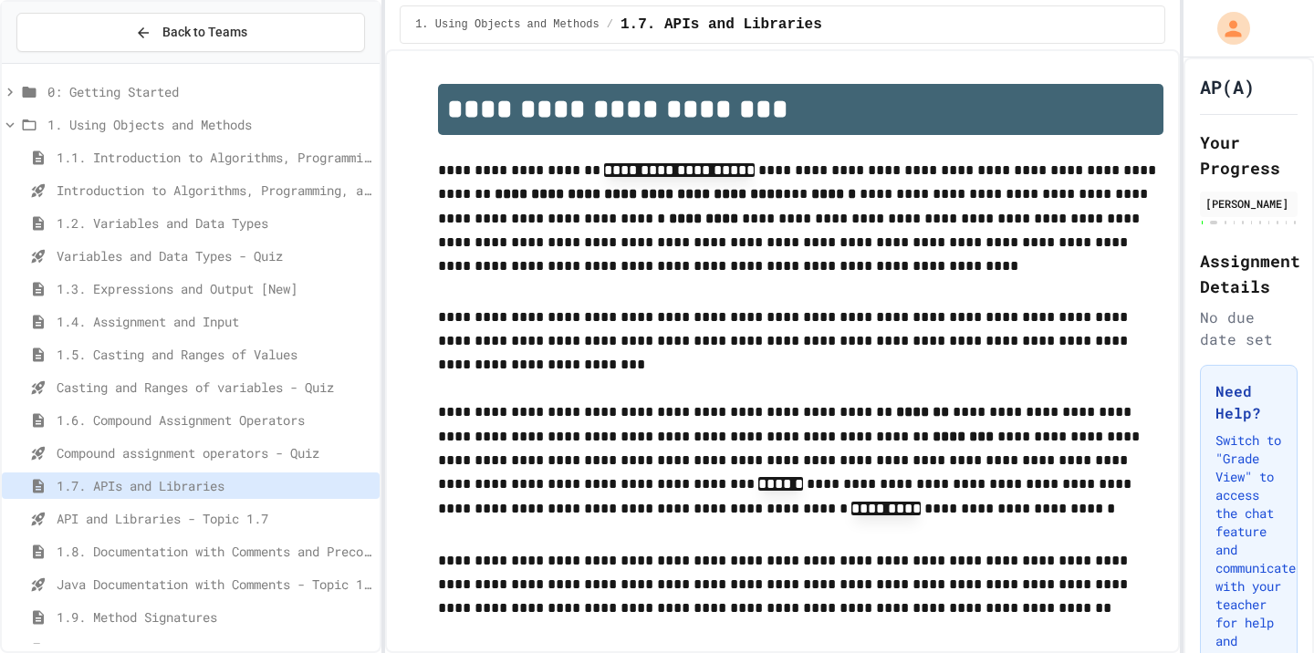
scroll to position [1356, 0]
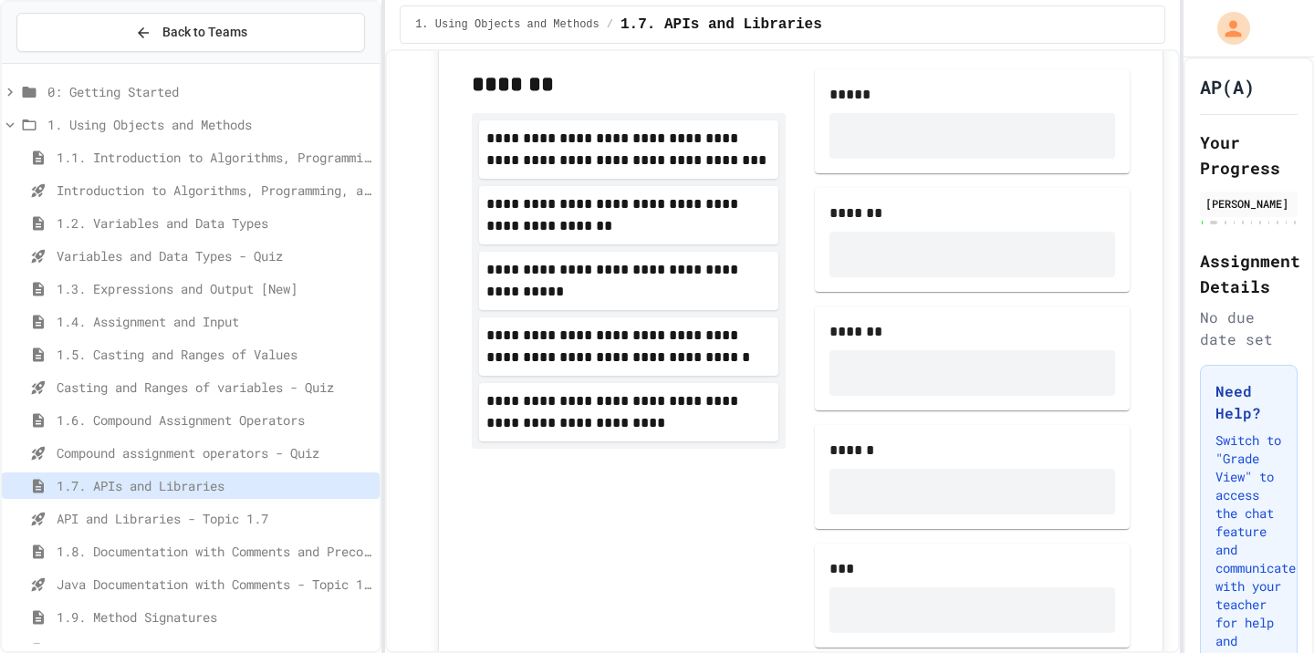
click at [523, 557] on div "**********" at bounding box center [629, 358] width 314 height 578
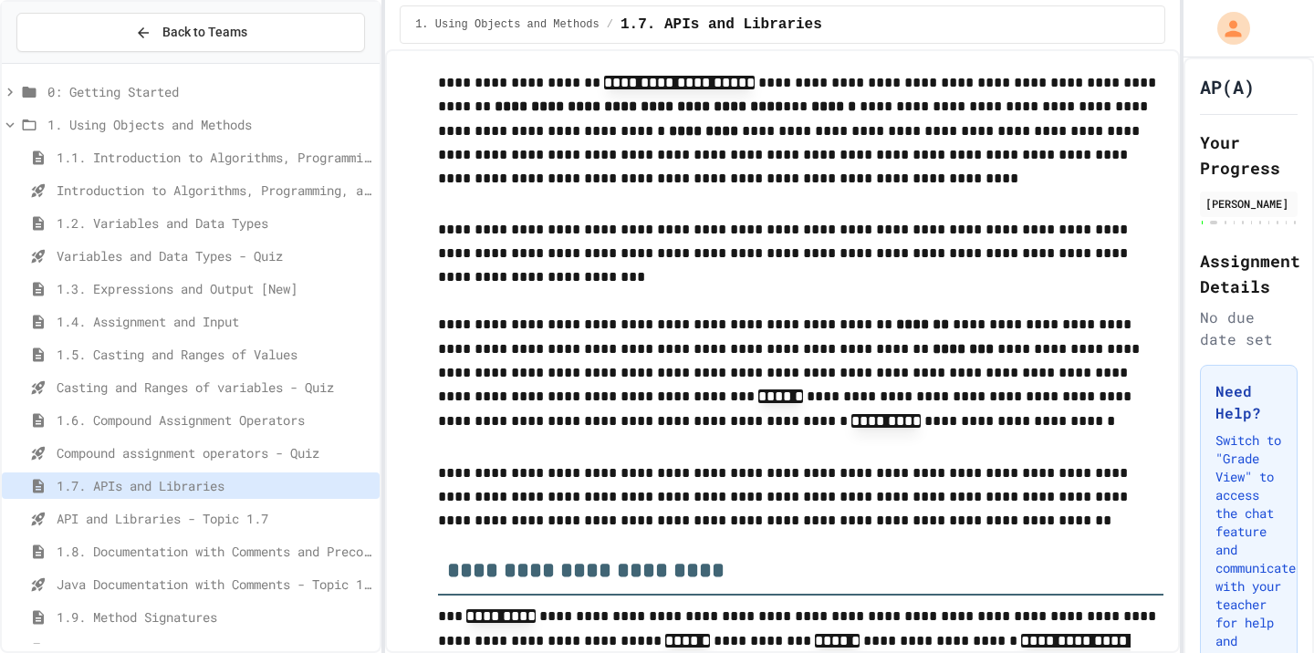
scroll to position [0, 0]
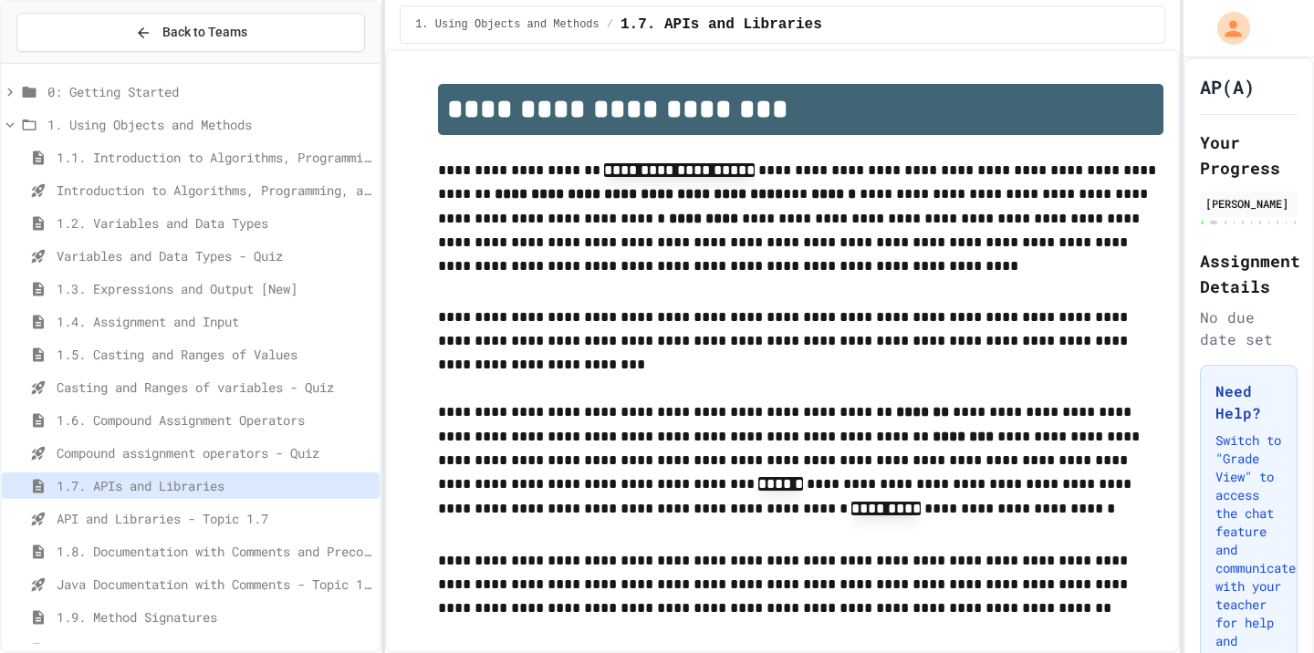
click at [209, 354] on span "1.5. Casting and Ranges of Values" at bounding box center [215, 354] width 316 height 19
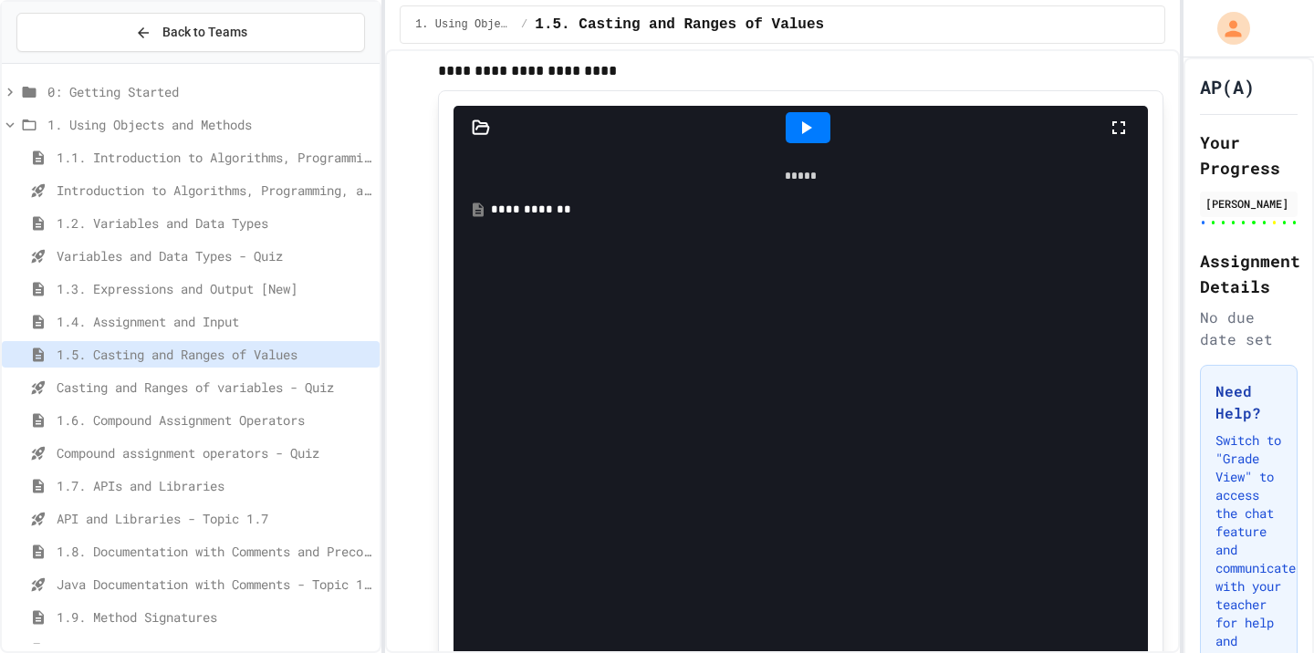
scroll to position [929, 0]
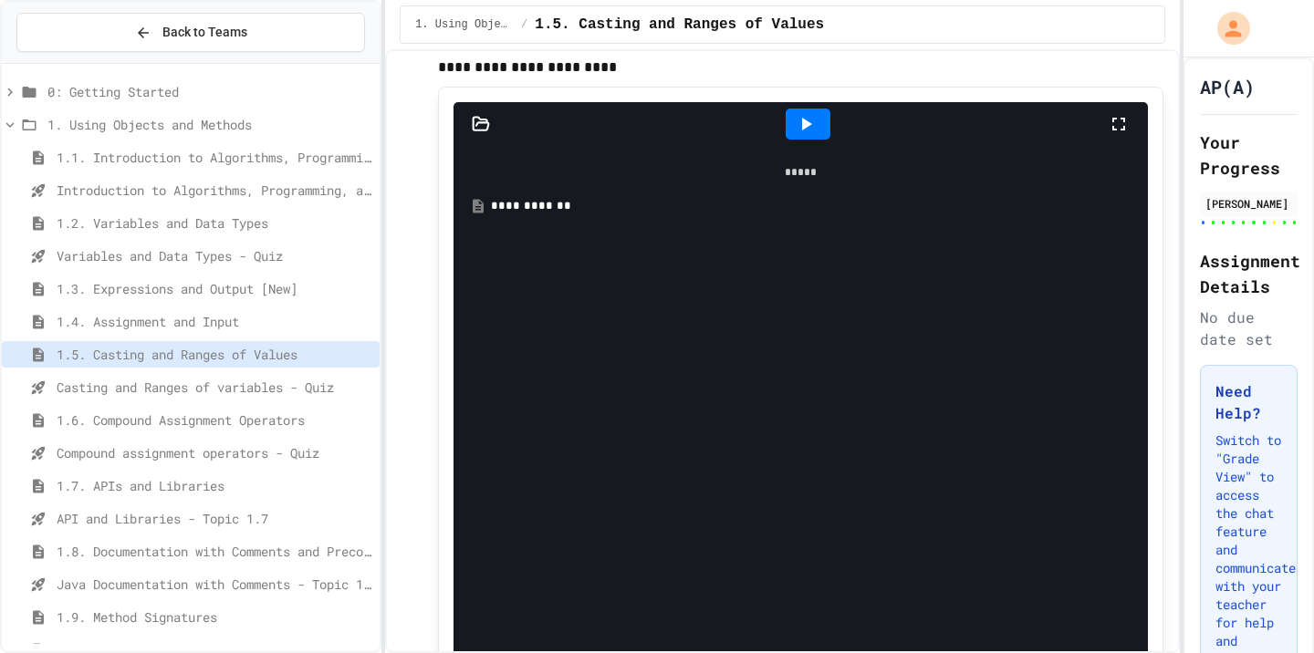
click at [566, 197] on div "**********" at bounding box center [814, 206] width 646 height 18
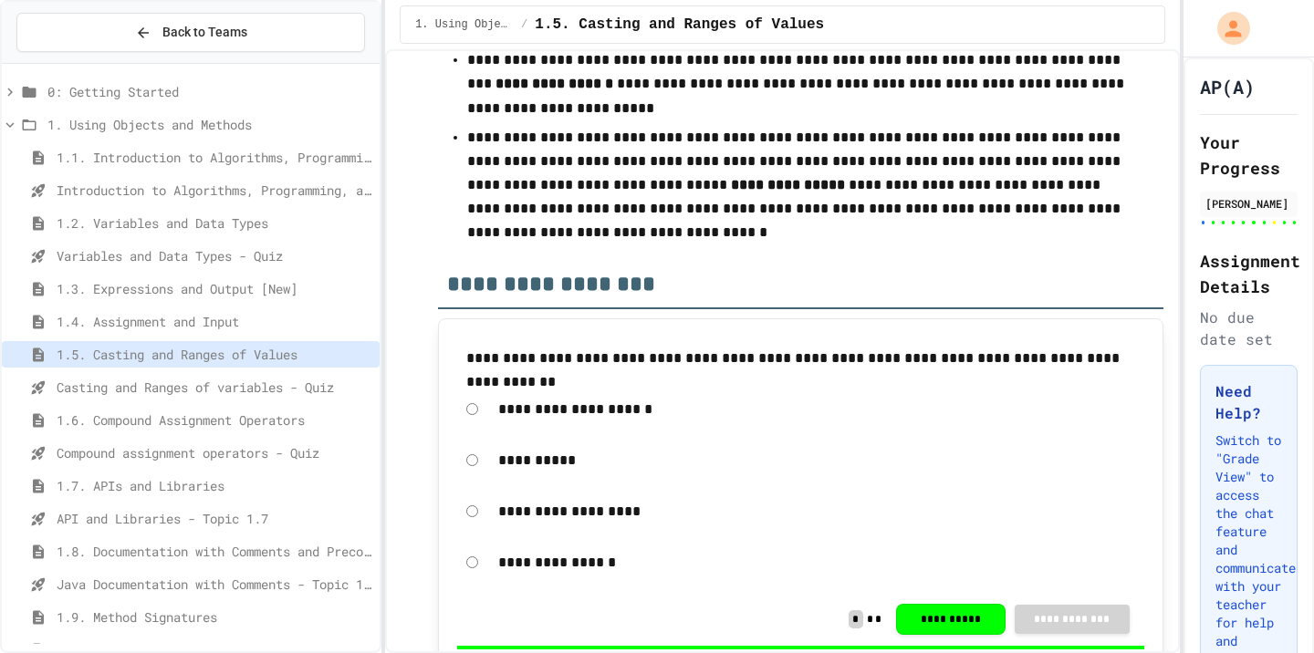
scroll to position [11325, 0]
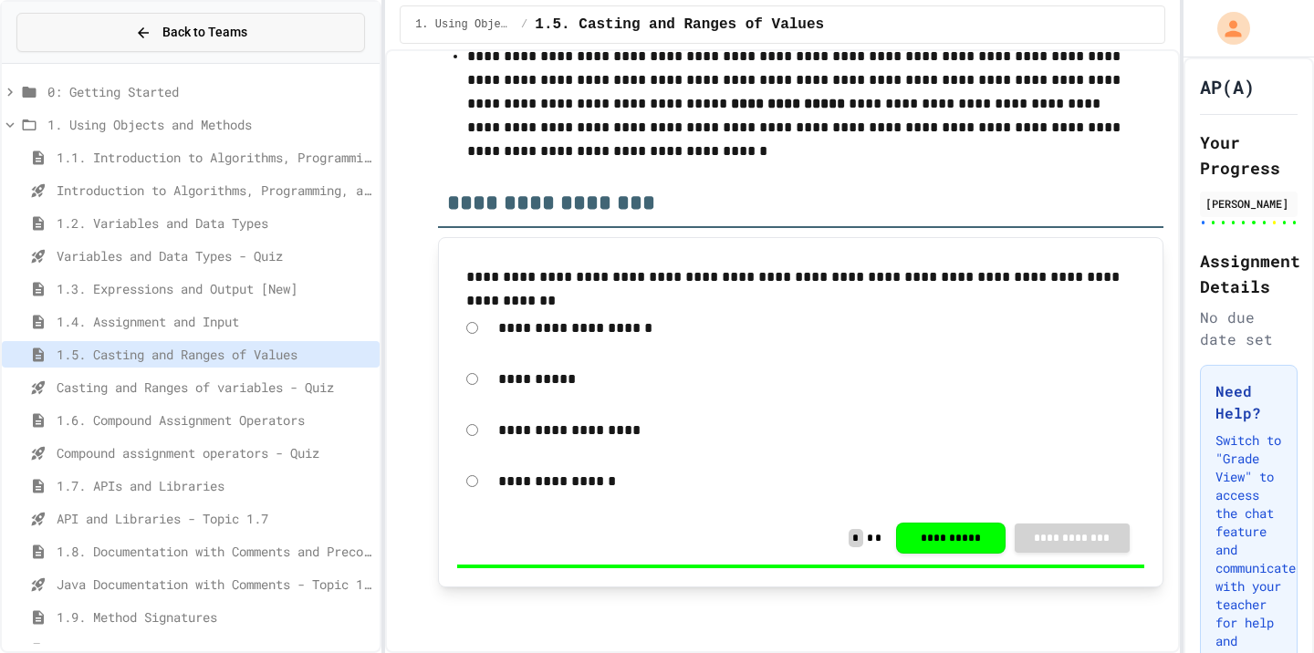
click at [156, 36] on div "Back to Teams" at bounding box center [191, 32] width 112 height 19
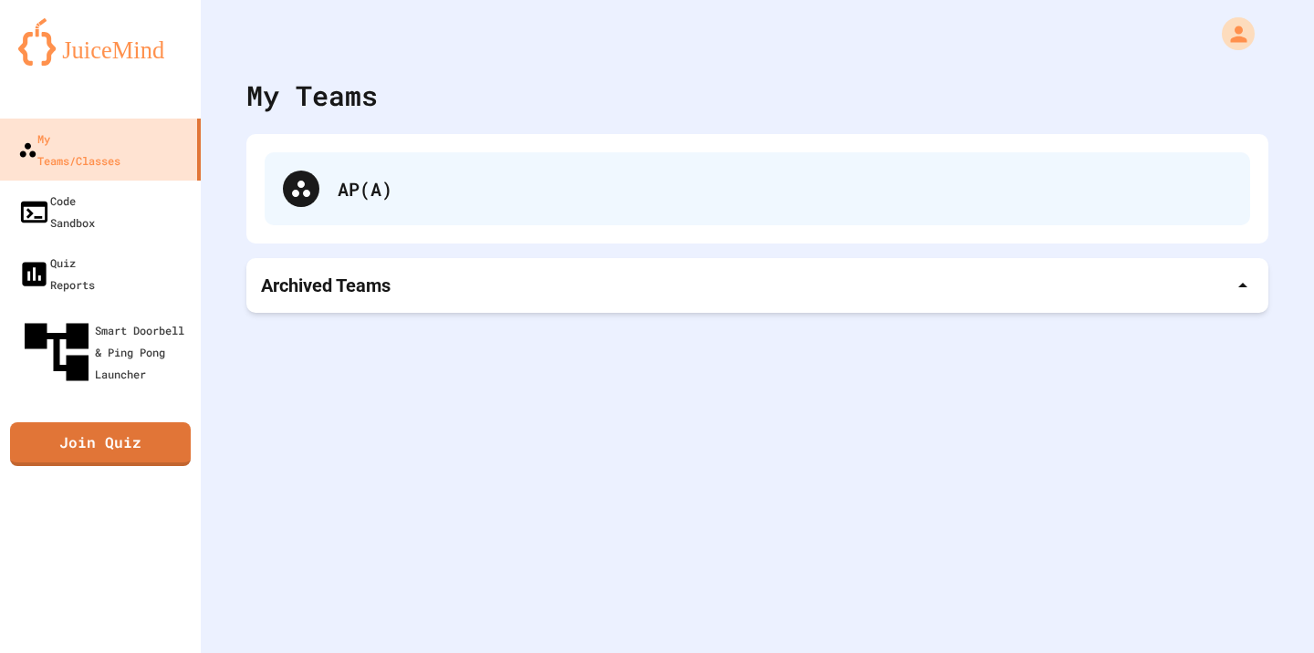
click at [412, 178] on div "AP(A)" at bounding box center [785, 188] width 894 height 27
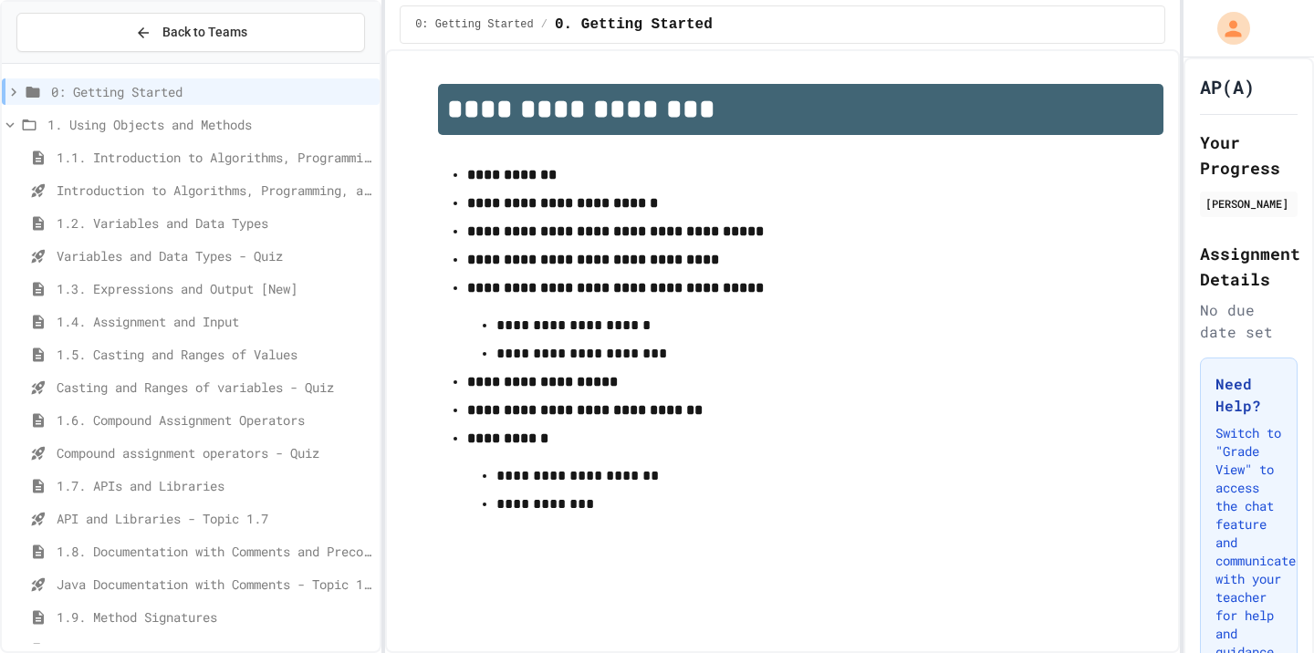
click at [5, 88] on icon at bounding box center [13, 92] width 16 height 16
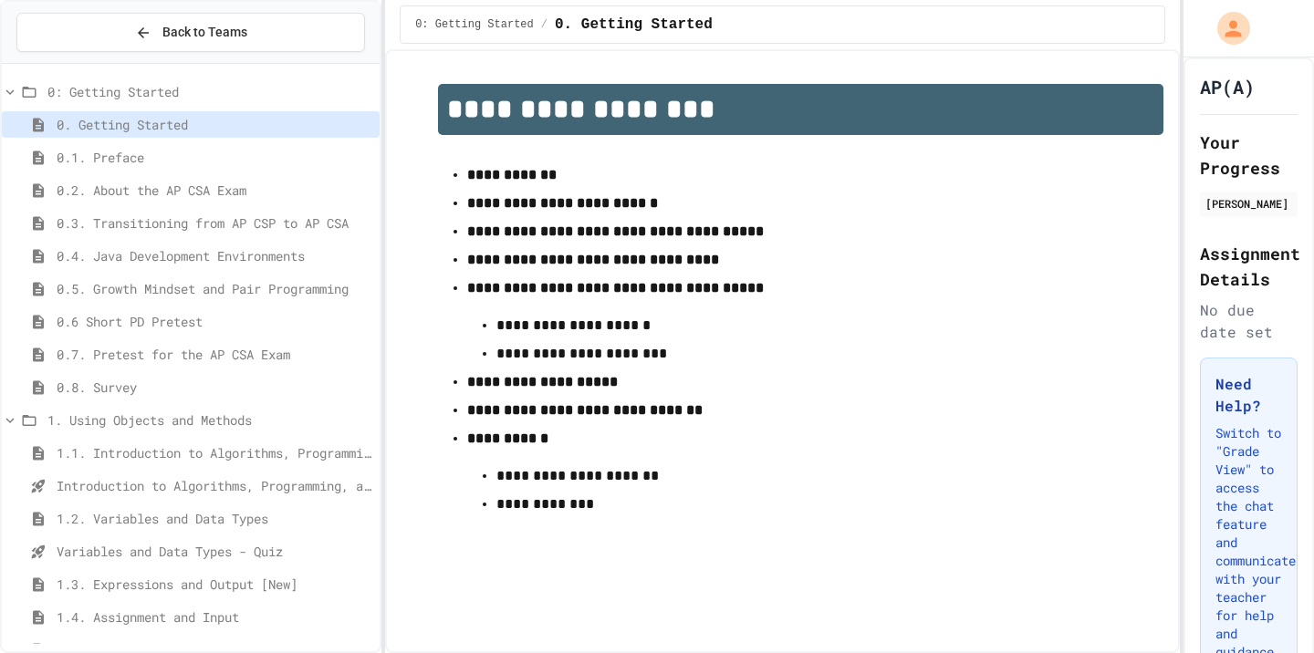
click at [16, 92] on icon at bounding box center [10, 92] width 16 height 16
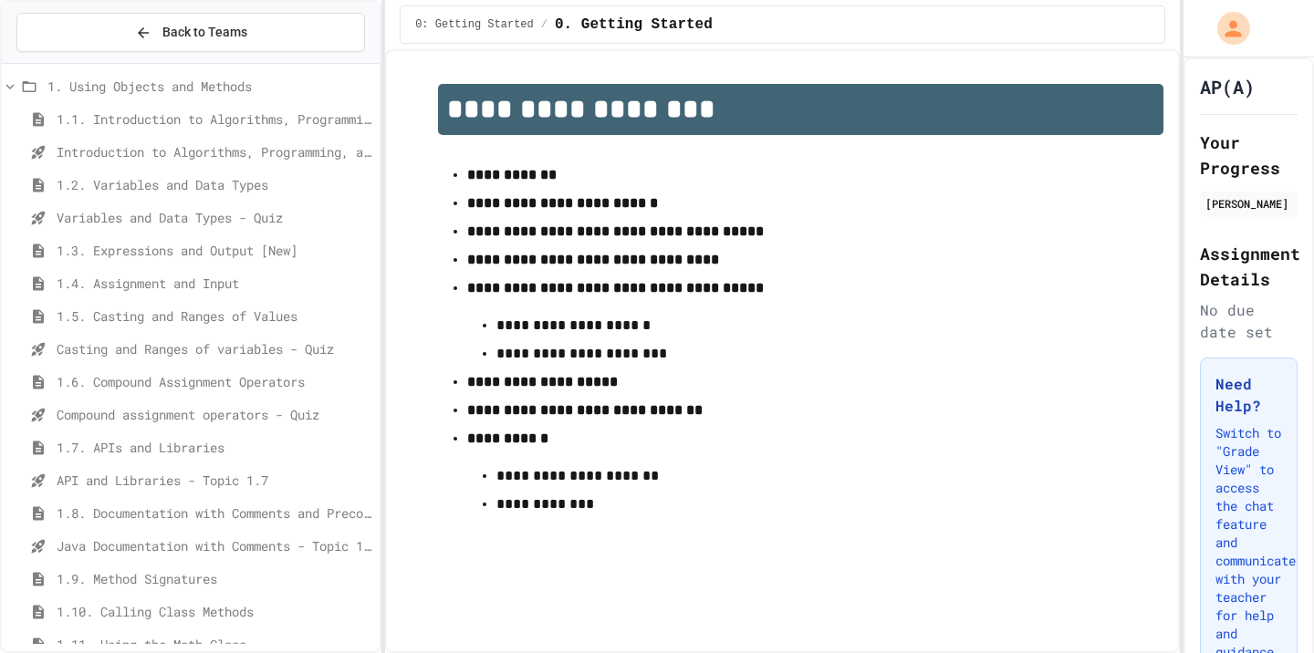
scroll to position [39, 0]
click at [139, 442] on span "1.7. APIs and Libraries" at bounding box center [215, 446] width 316 height 19
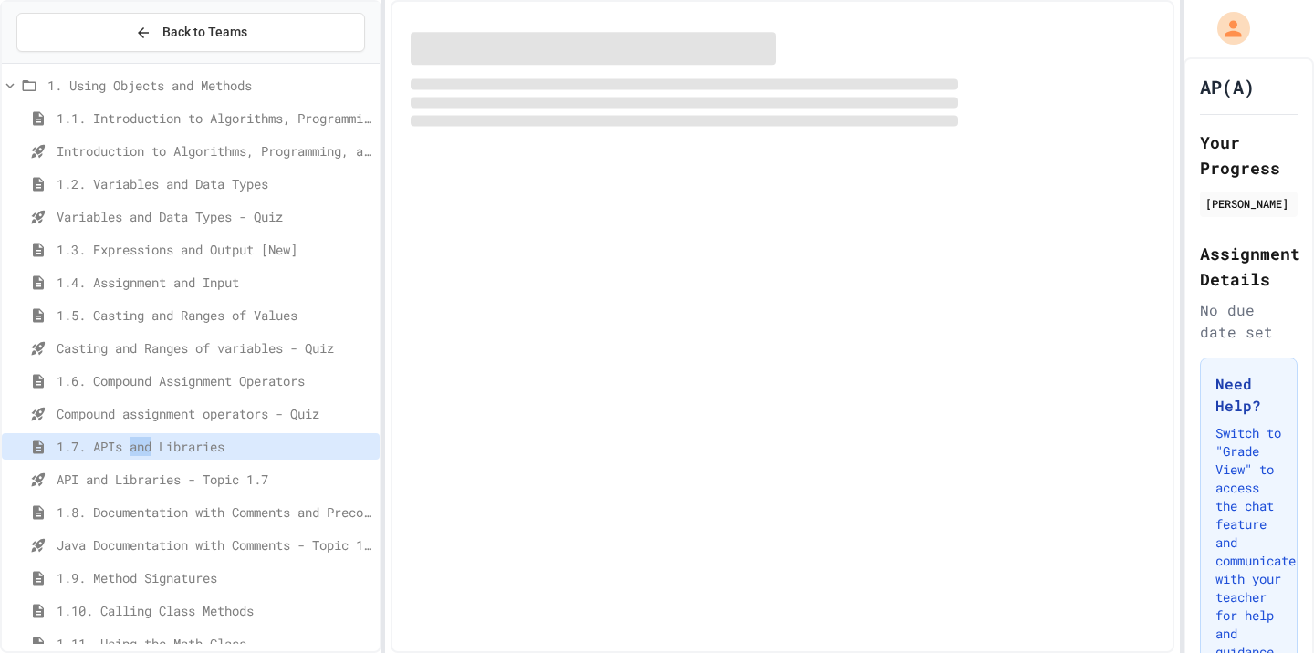
click at [139, 442] on span "1.7. APIs and Libraries" at bounding box center [215, 446] width 316 height 19
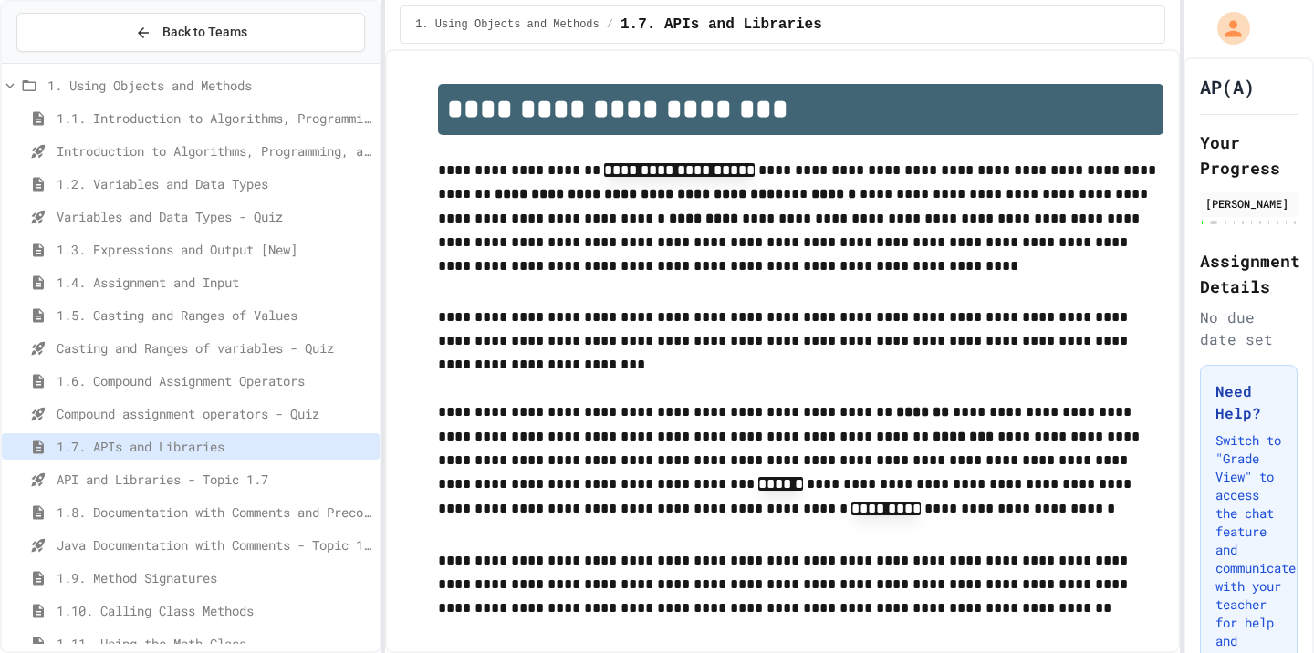
type input "**"
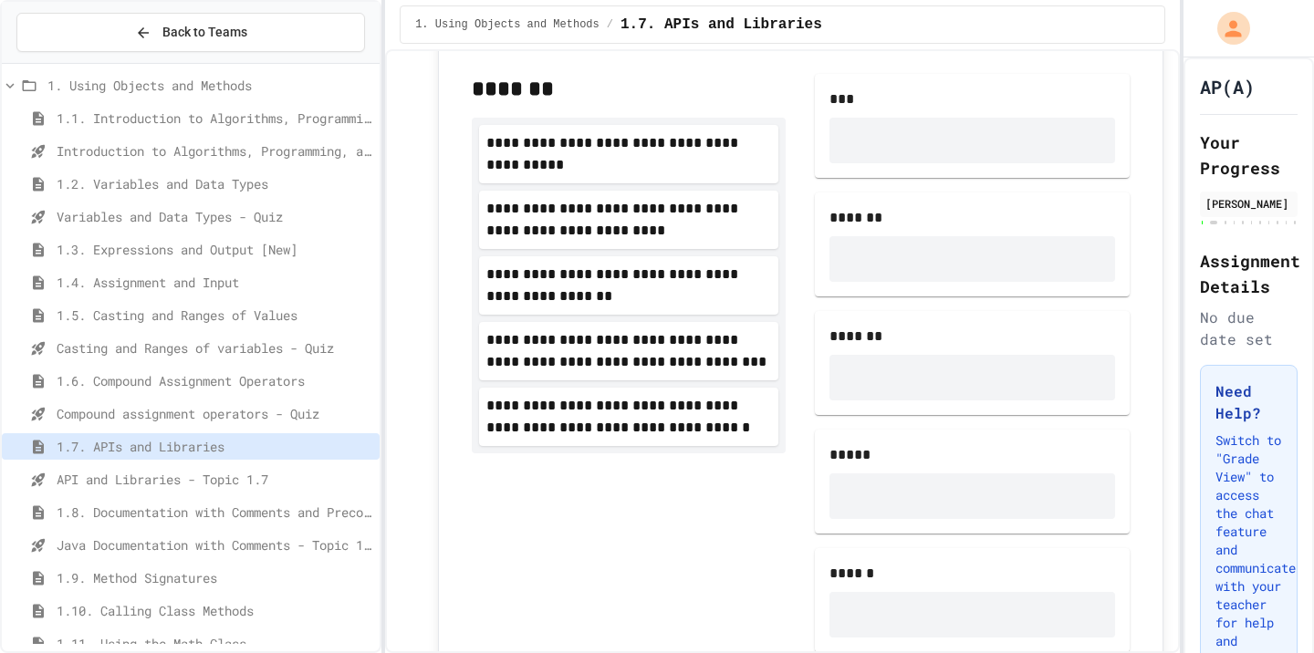
scroll to position [1371, 0]
